Goal: Find specific page/section: Find specific page/section

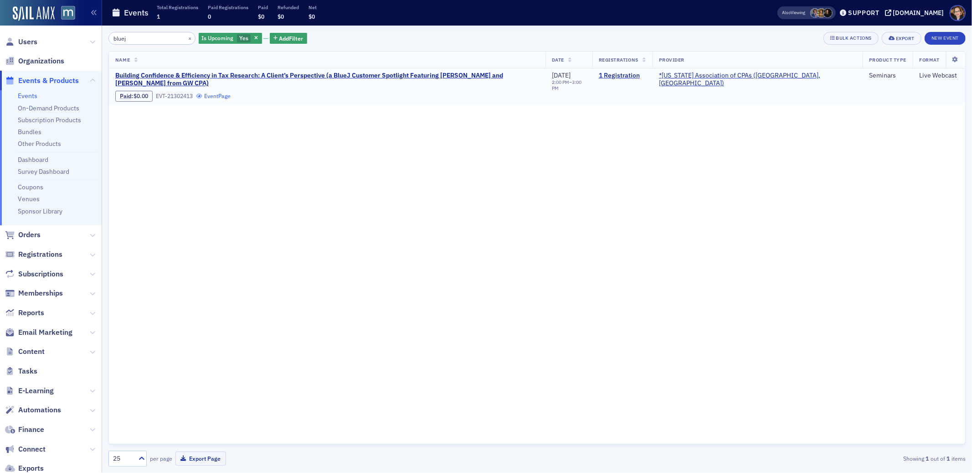
click at [227, 97] on link "Event Page" at bounding box center [213, 96] width 35 height 7
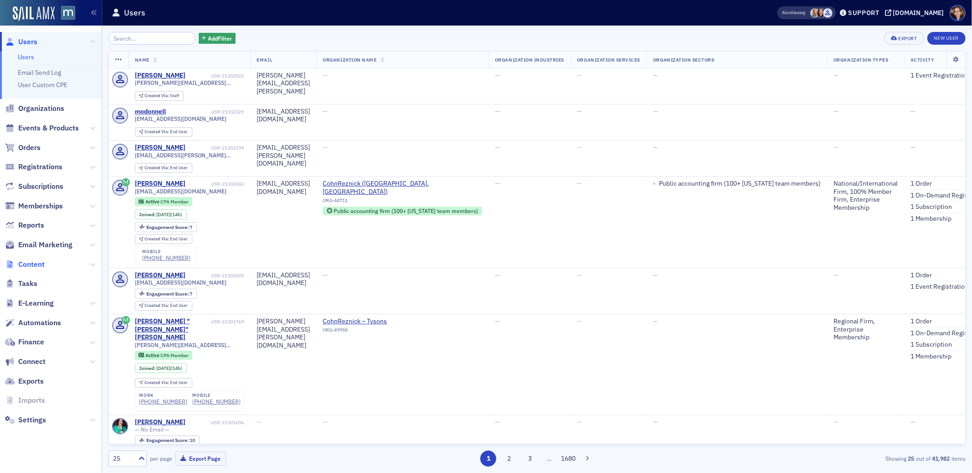
click at [23, 265] on span "Content" at bounding box center [31, 264] width 26 height 10
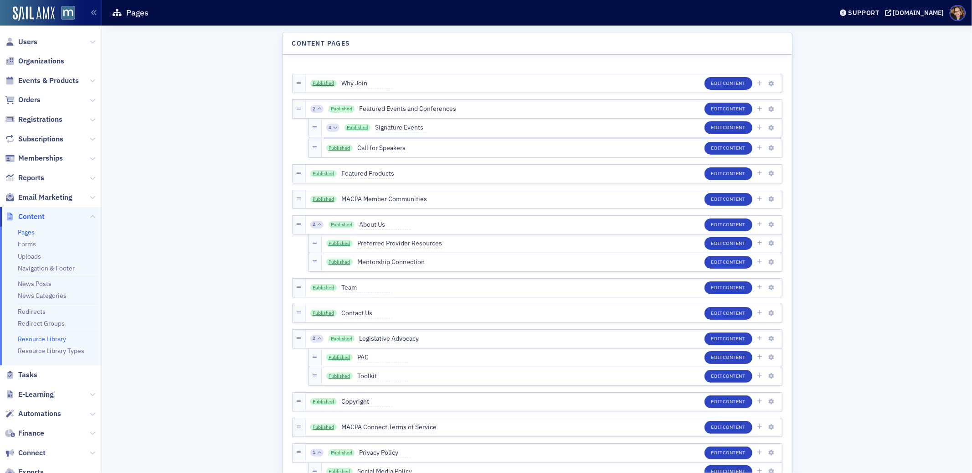
click at [42, 337] on link "Resource Library" at bounding box center [42, 339] width 48 height 8
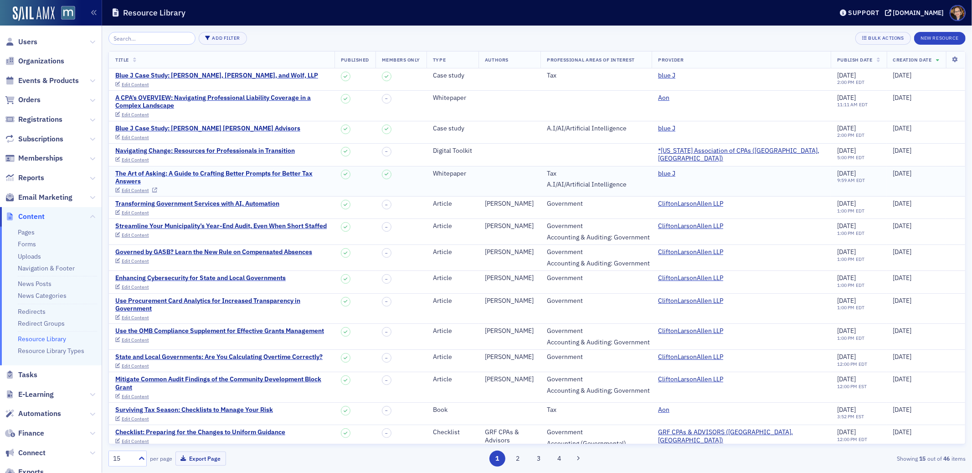
click at [309, 170] on div "The Art of Asking: A Guide to Crafting Better Prompts for Better Tax Answers" at bounding box center [221, 178] width 213 height 16
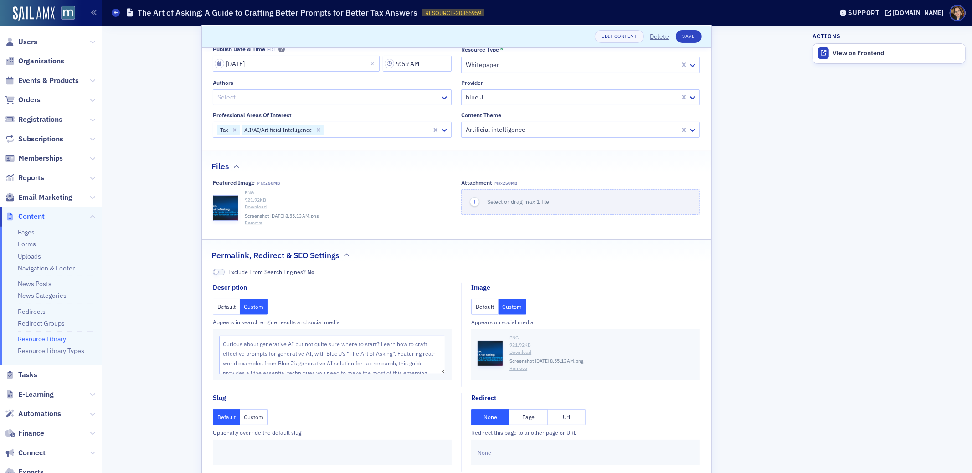
scroll to position [132, 0]
